Goal: Transaction & Acquisition: Subscribe to service/newsletter

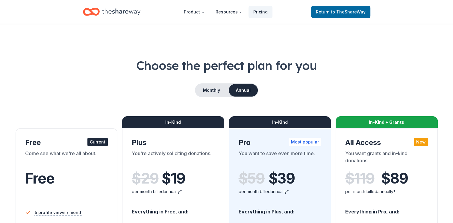
click at [218, 87] on button "Monthly" at bounding box center [212, 90] width 32 height 13
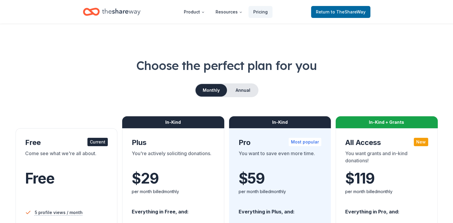
click at [242, 89] on button "Annual" at bounding box center [243, 90] width 30 height 13
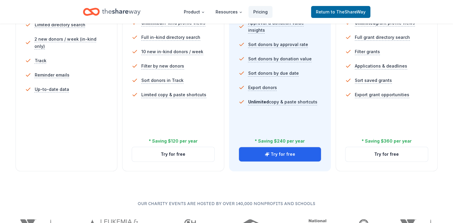
scroll to position [210, 0]
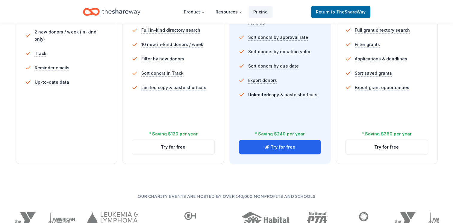
click at [188, 146] on button "Try for free" at bounding box center [173, 147] width 82 height 14
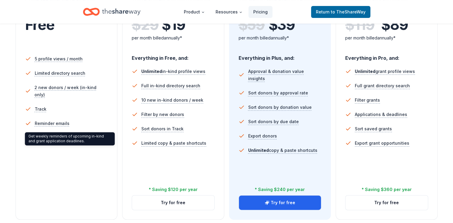
scroll to position [120, 0]
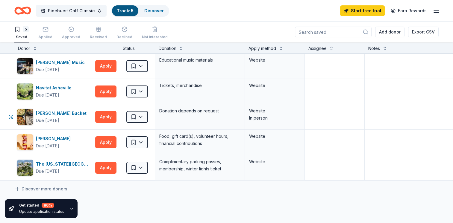
click at [107, 114] on button "Apply" at bounding box center [105, 117] width 21 height 12
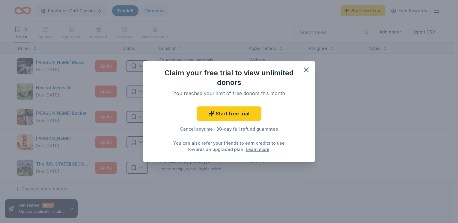
click at [306, 71] on icon "button" at bounding box center [306, 70] width 8 height 8
